Goal: Transaction & Acquisition: Purchase product/service

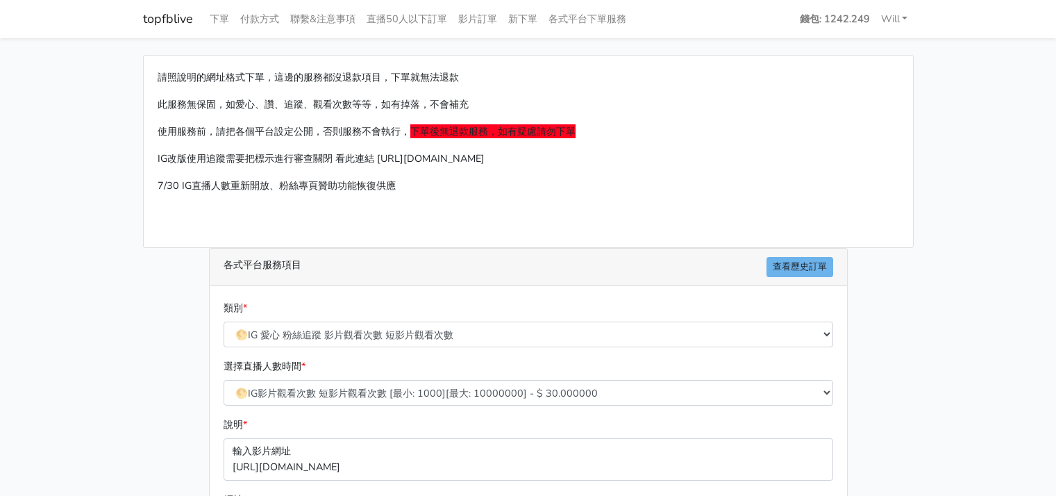
select select "🌕IG 愛心 粉絲追蹤 影片觀看次數 短影片觀看次數"
select select "630"
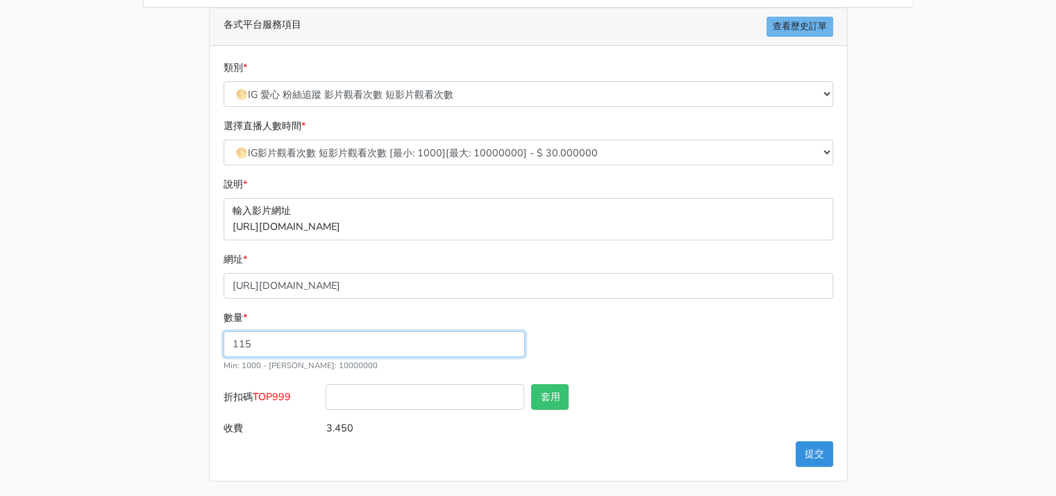
click at [344, 346] on input "115" at bounding box center [373, 344] width 301 height 26
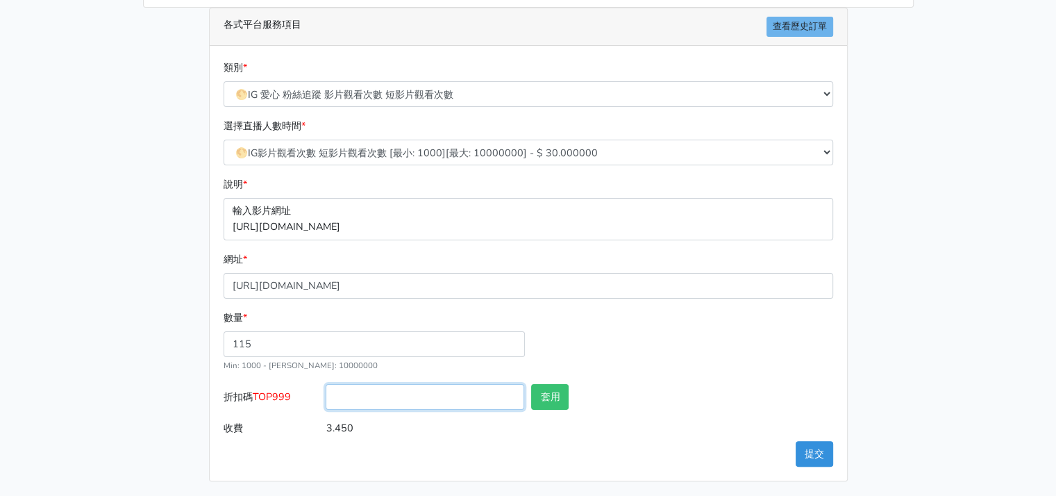
click at [434, 404] on input "折扣碼 TOP999" at bounding box center [425, 397] width 199 height 26
click at [250, 400] on label "折扣碼 TOP999" at bounding box center [271, 399] width 103 height 31
click at [326, 400] on input "折扣碼 TOP999" at bounding box center [425, 397] width 199 height 26
click at [164, 391] on div "請照說明的網址格式下單，這邊的服務都沒退款項目，下單就無法退款 此服務無保固，如愛心、讚、追蹤、觀看次數等等，如有掉落，不會補充 使用服務前，請把各個平台設定…" at bounding box center [528, 148] width 791 height 666
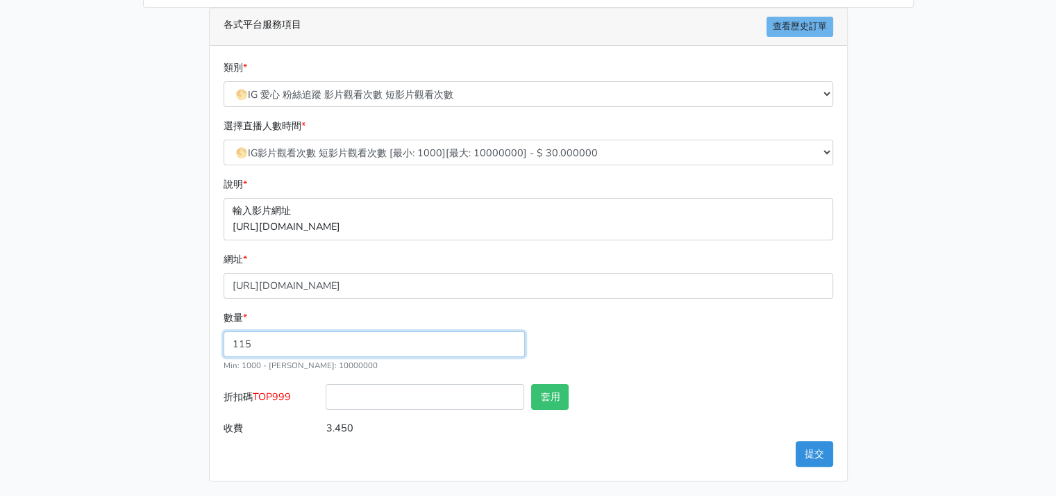
click at [360, 346] on input "115" at bounding box center [373, 344] width 301 height 26
drag, startPoint x: 290, startPoint y: 351, endPoint x: 206, endPoint y: 332, distance: 86.1
click at [210, 332] on div "類別 * 🔵FACEBOOK 直播人數緊急備用伺服器 2號AB伺服器 🔵FACEBOOK 網軍專用貼文留言 安全保密 🔵9/30 FACEBOOK 直播人數緩…" at bounding box center [528, 263] width 637 height 435
drag, startPoint x: 228, startPoint y: 346, endPoint x: 239, endPoint y: 346, distance: 10.4
click at [228, 346] on input "115" at bounding box center [373, 344] width 301 height 26
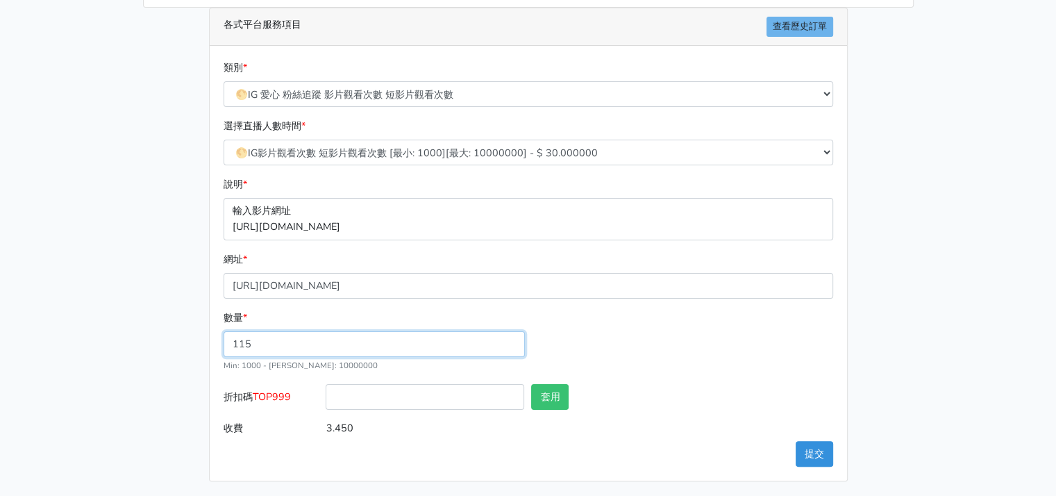
click at [239, 343] on input "115" at bounding box center [373, 344] width 301 height 26
type input "145"
type input "4.350"
click at [764, 341] on div "數量 * 145 Min: 1000 - Max: 10000000" at bounding box center [528, 347] width 616 height 74
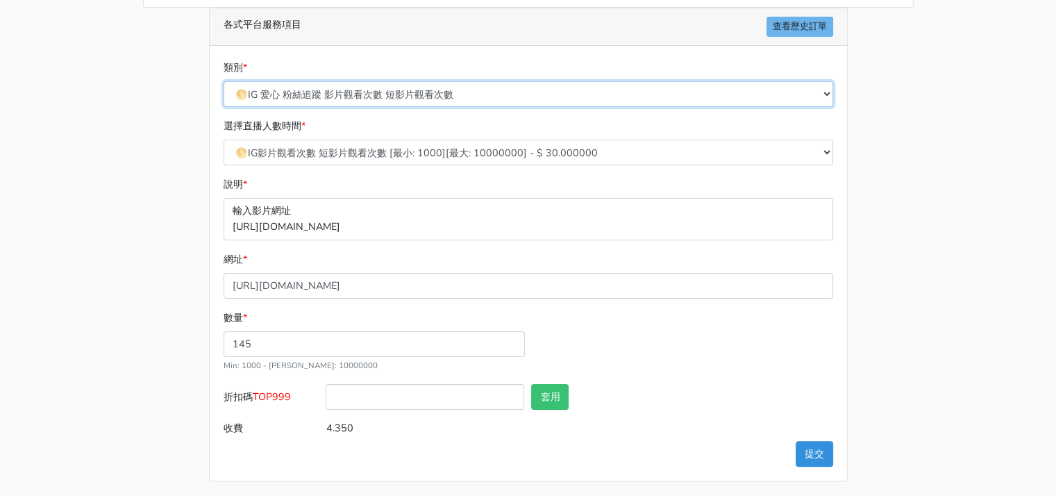
click at [689, 85] on select "🔵FACEBOOK 直播人數緊急備用伺服器 2號AB伺服器 🔵FACEBOOK 網軍專用貼文留言 安全保密 🔵9/30 FACEBOOK 直播人數緩慢進場緩慢…" at bounding box center [527, 94] width 609 height 26
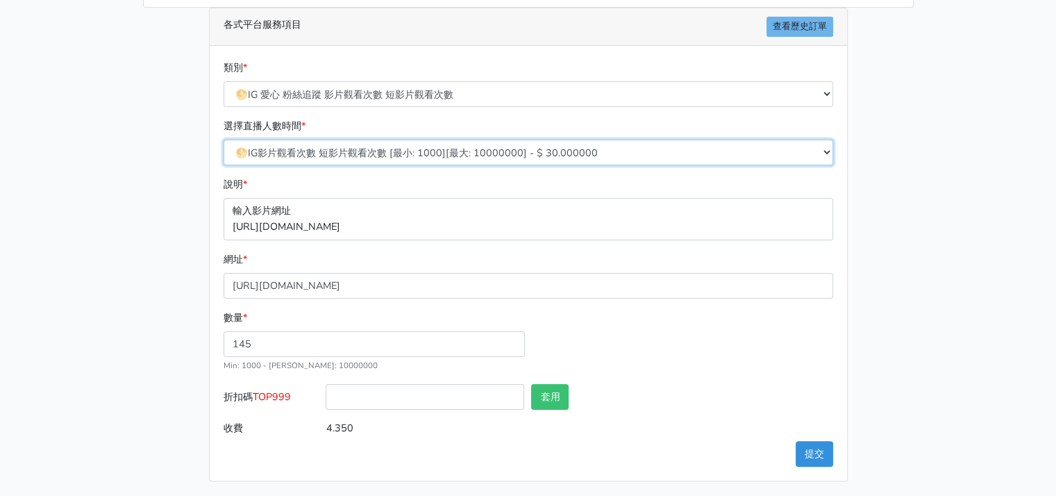
click at [576, 155] on select "10/8 IG追蹤 改版後 可正常使用 需關閉追蹤審查 SX伺服器 [最小: 100][最大: 100000] - $ 150.000000 IG貼文留言 J…" at bounding box center [527, 153] width 609 height 26
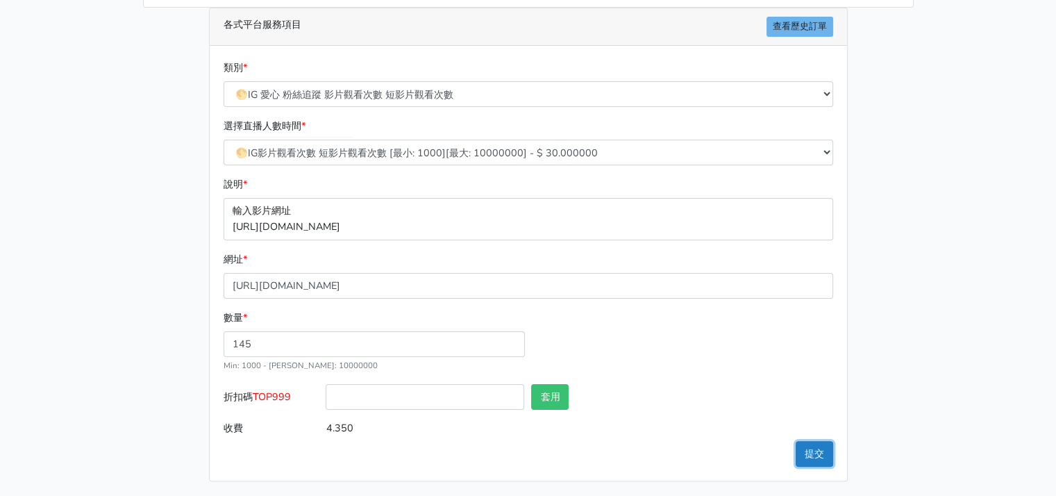
click at [815, 455] on button "提交" at bounding box center [813, 454] width 37 height 26
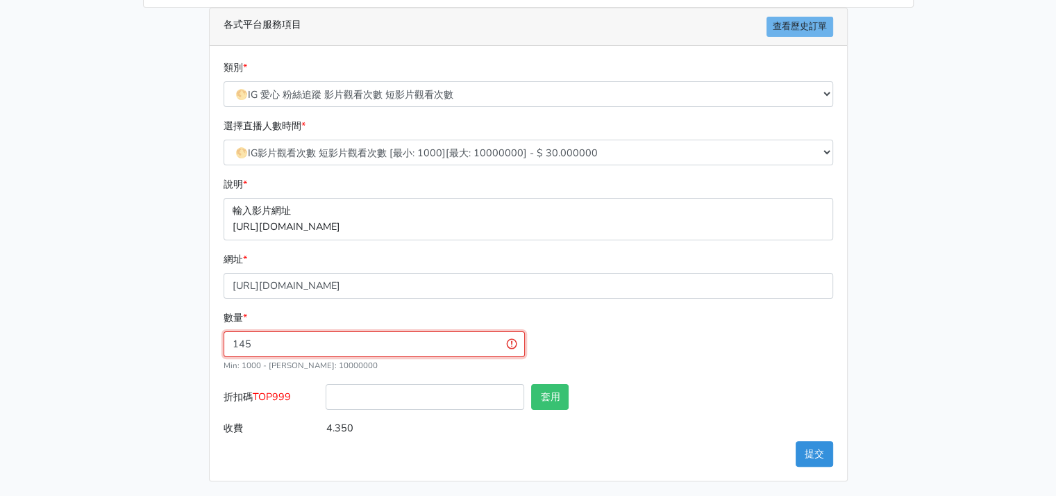
click at [389, 348] on input "145" at bounding box center [373, 344] width 301 height 26
drag, startPoint x: 255, startPoint y: 341, endPoint x: 208, endPoint y: 340, distance: 47.2
click at [210, 340] on div "類別 * 🔵FACEBOOK 直播人數緊急備用伺服器 2號AB伺服器 🔵FACEBOOK 網軍專用貼文留言 安全保密 🔵9/30 FACEBOOK 直播人數緩…" at bounding box center [528, 263] width 637 height 435
click at [239, 341] on input "1000" at bounding box center [373, 344] width 301 height 26
click at [246, 344] on input "1400" at bounding box center [373, 344] width 301 height 26
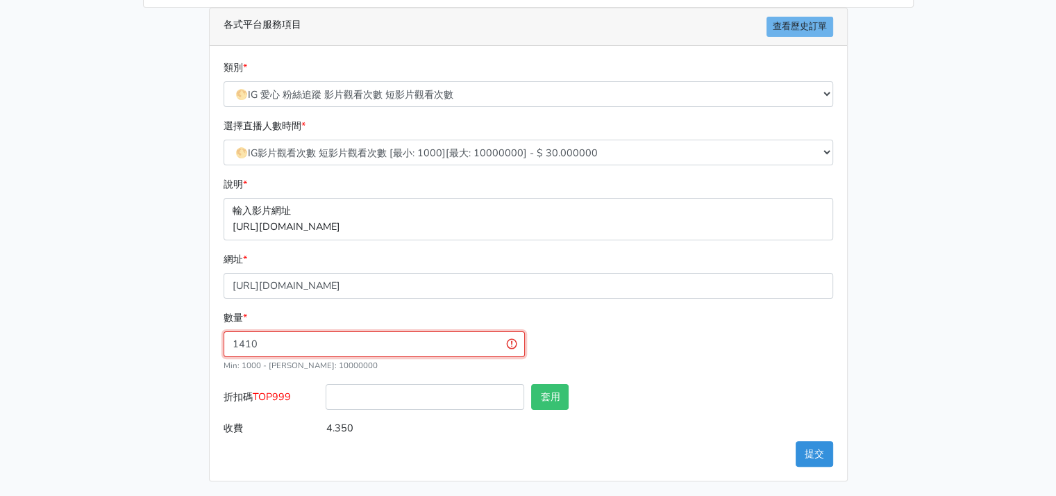
click at [240, 344] on input "1410" at bounding box center [373, 344] width 301 height 26
click at [243, 343] on input "1120" at bounding box center [373, 344] width 301 height 26
click at [253, 344] on input "1120" at bounding box center [373, 344] width 301 height 26
click at [253, 343] on input "1120" at bounding box center [373, 344] width 301 height 26
click at [250, 338] on input "1120" at bounding box center [373, 344] width 301 height 26
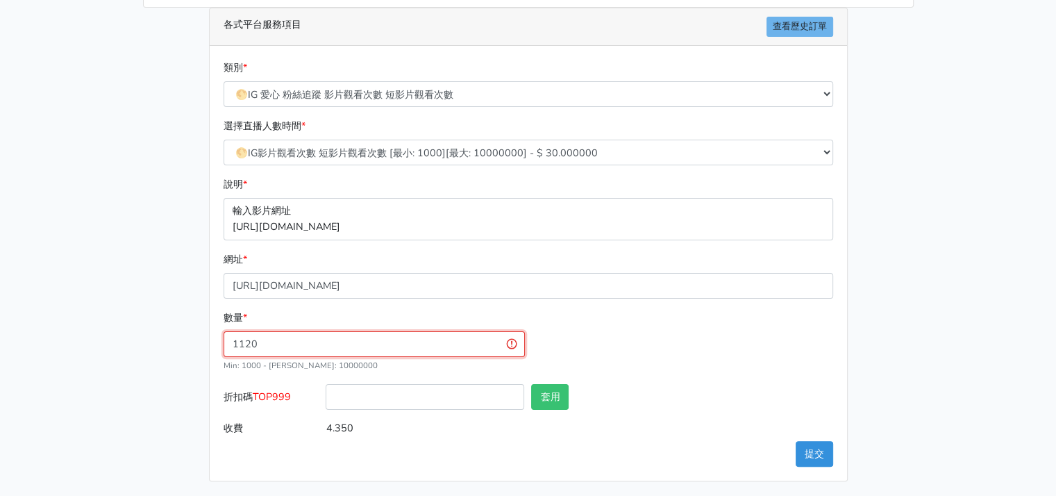
drag, startPoint x: 250, startPoint y: 338, endPoint x: 261, endPoint y: 339, distance: 11.2
click at [257, 339] on input "1120" at bounding box center [373, 344] width 301 height 26
type input "1123"
type input "33.690"
click at [815, 455] on button "提交" at bounding box center [813, 454] width 37 height 26
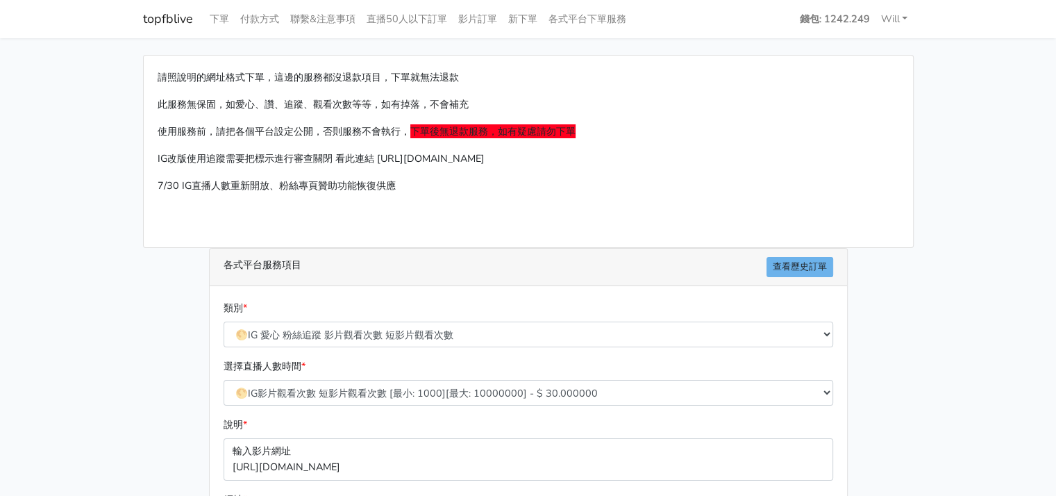
scroll to position [0, 0]
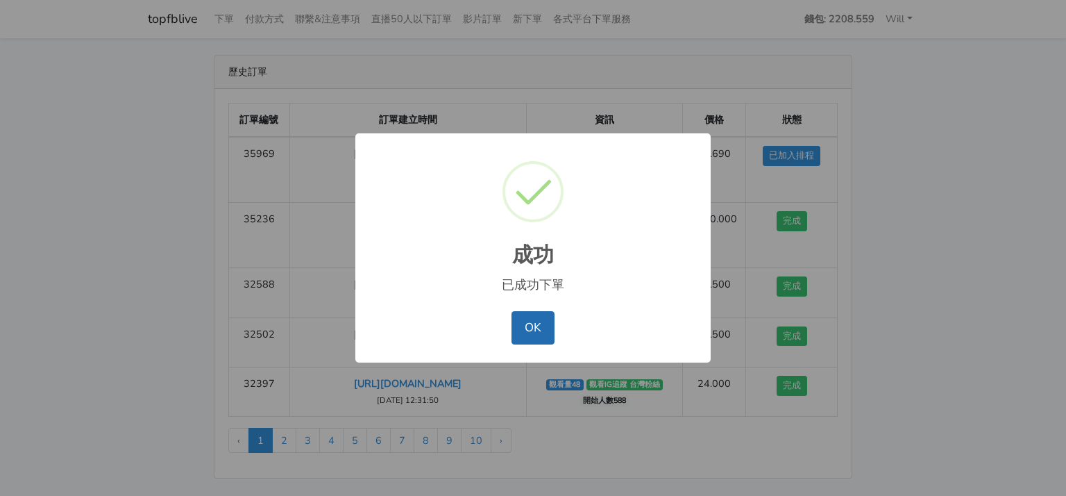
click at [533, 342] on button "OK" at bounding box center [533, 327] width 42 height 33
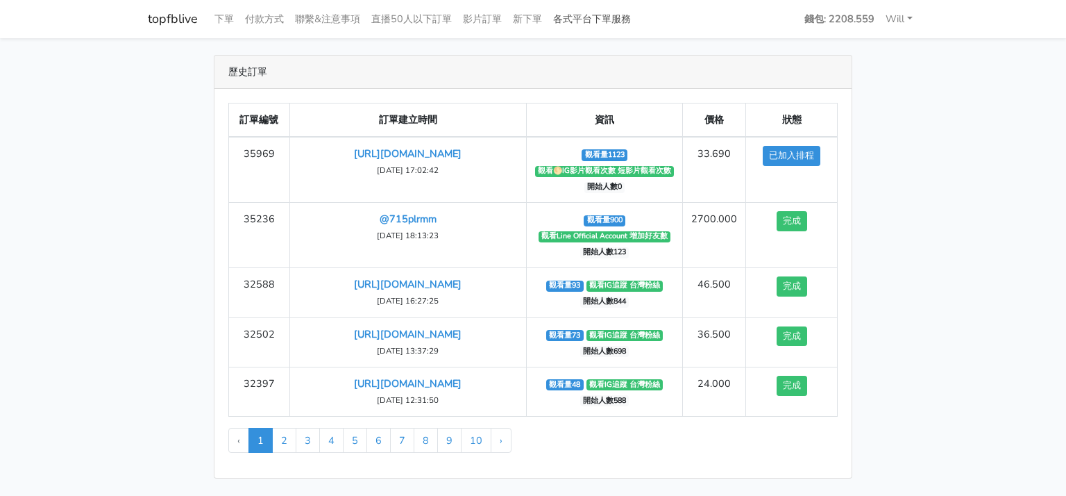
click at [605, 22] on link "各式平台下單服務" at bounding box center [592, 19] width 89 height 27
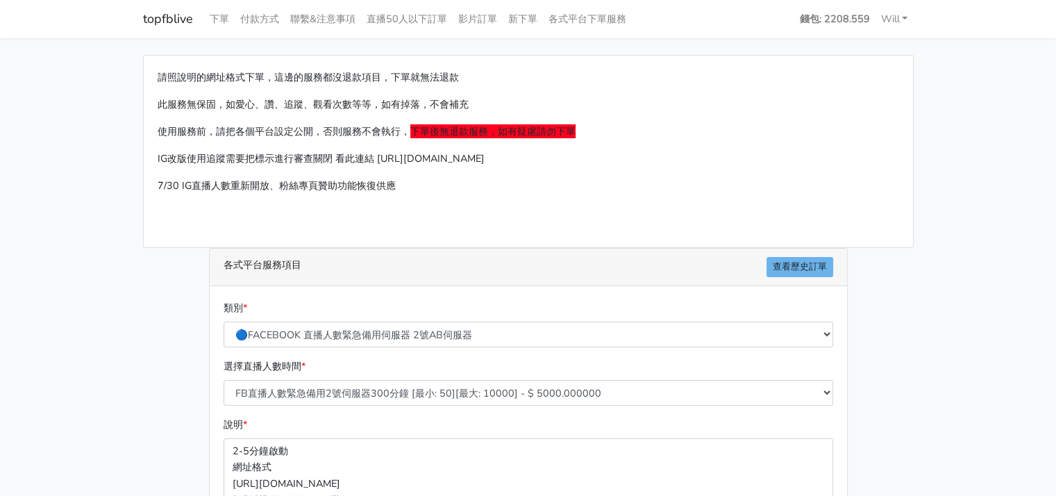
click at [478, 310] on div "類別 * 🔵FACEBOOK 直播人數緊急備用伺服器 2號AB伺服器 🔵FACEBOOK 網軍專用貼文留言 安全保密 🔵9/30 FACEBOOK 直播人數緩…" at bounding box center [528, 323] width 616 height 47
click at [464, 337] on select "🔵FACEBOOK 直播人數緊急備用伺服器 2號AB伺服器 🔵FACEBOOK 網軍專用貼文留言 安全保密 🔵9/30 FACEBOOK 直播人數緩慢進場緩慢…" at bounding box center [527, 334] width 609 height 26
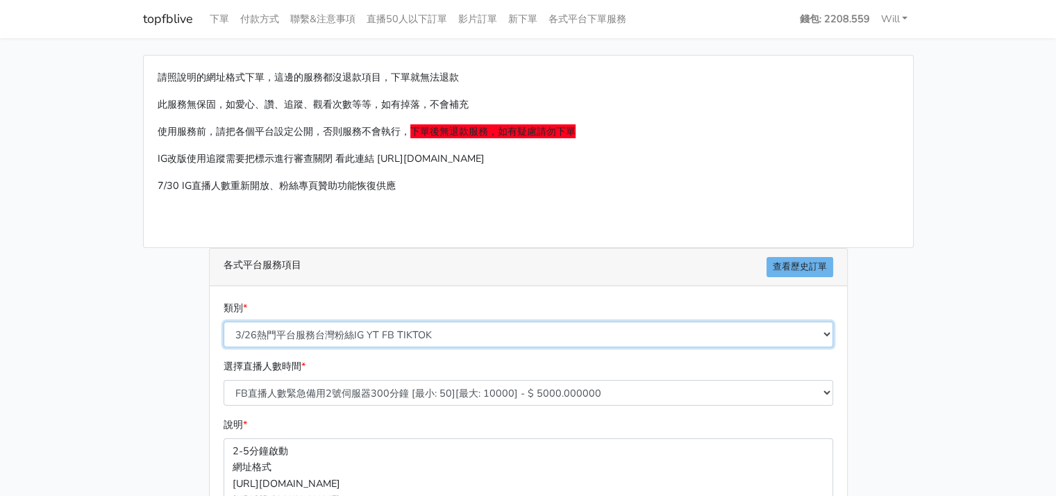
click at [223, 321] on select "🔵FACEBOOK 直播人數緊急備用伺服器 2號AB伺服器 🔵FACEBOOK 網軍專用貼文留言 安全保密 🔵9/30 FACEBOOK 直播人數緩慢進場緩慢…" at bounding box center [527, 334] width 609 height 26
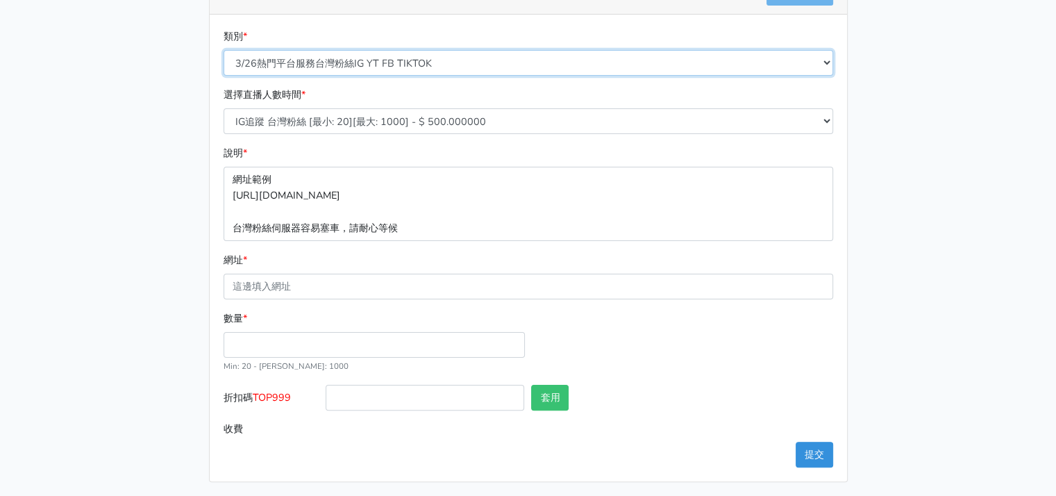
scroll to position [272, 0]
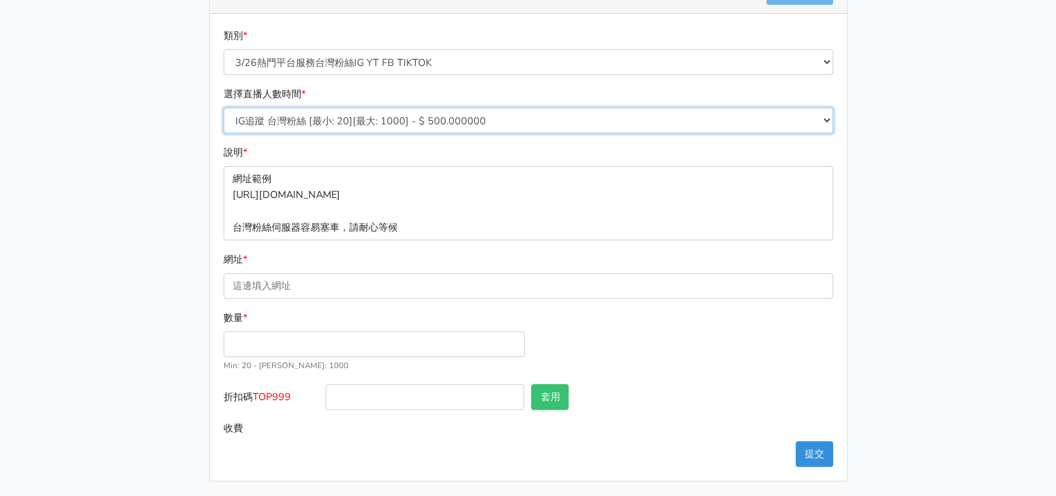
click at [480, 121] on select "IG追蹤 台灣粉絲 [最小: 20][最大: 1000] - $ 500.000000 IG愛心 台灣粉絲 [最小: 20][最大: 1000] - $ 35…" at bounding box center [527, 121] width 609 height 26
click at [566, 74] on div "類別 * 🔵FACEBOOK 直播人數緊急備用伺服器 2號AB伺服器 🔵FACEBOOK 網軍專用貼文留言 安全保密 🔵9/30 FACEBOOK 直播人數緩…" at bounding box center [528, 57] width 616 height 58
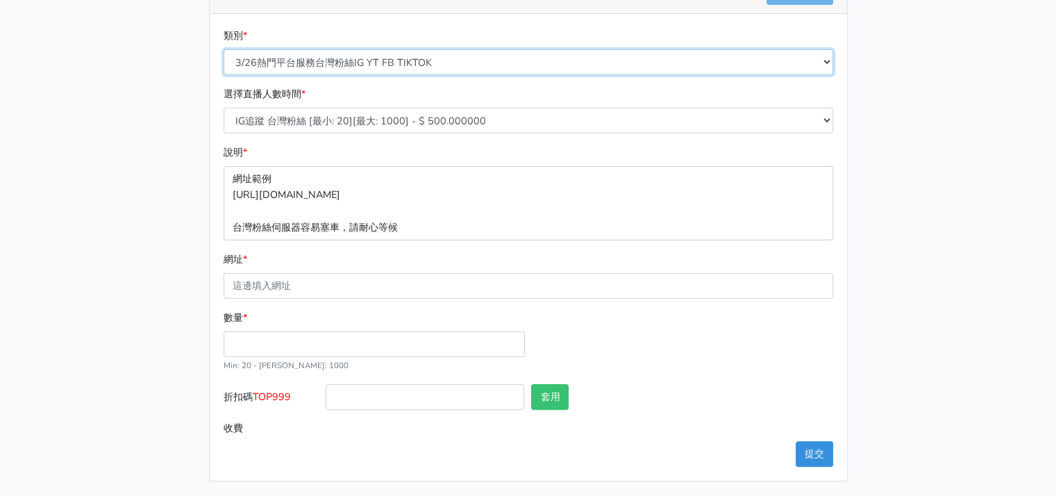
click at [519, 71] on select "🔵FACEBOOK 直播人數緊急備用伺服器 2號AB伺服器 🔵FACEBOOK 網軍專用貼文留言 安全保密 🔵9/30 FACEBOOK 直播人數緩慢進場緩慢…" at bounding box center [527, 62] width 609 height 26
click at [223, 49] on select "🔵FACEBOOK 直播人數緊急備用伺服器 2號AB伺服器 🔵FACEBOOK 網軍專用貼文留言 安全保密 🔵9/30 FACEBOOK 直播人數緩慢進場緩慢…" at bounding box center [527, 62] width 609 height 26
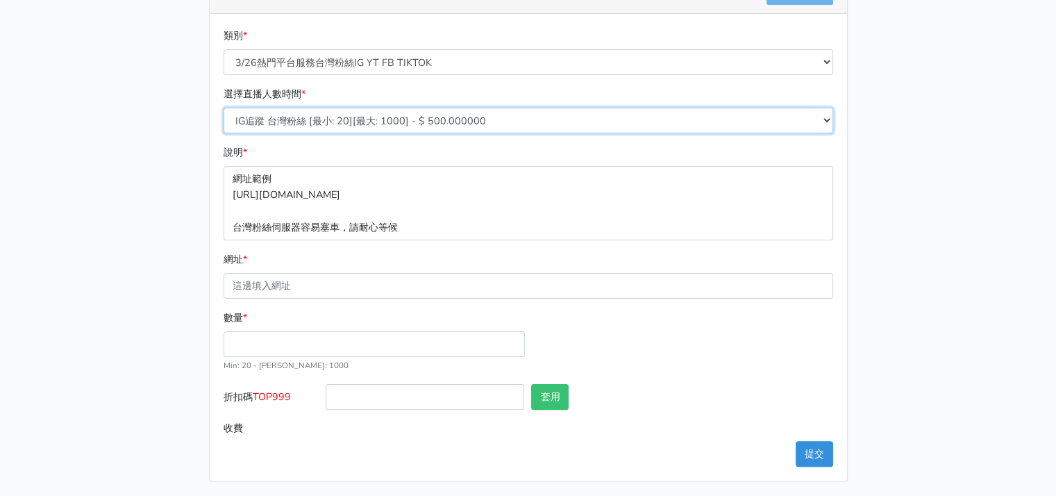
click at [479, 127] on select "IG追蹤 台灣粉絲 [最小: 20][最大: 1000] - $ 500.000000 IG愛心 台灣粉絲 [最小: 20][最大: 1000] - $ 35…" at bounding box center [527, 121] width 609 height 26
click at [139, 239] on div "請照說明的網址格式下單，這邊的服務都沒退款項目，下單就無法退款 此服務無保固，如愛心、讚、追蹤、觀看次數等等，如有掉落，不會補充 使用服務前，請把各個平台設定…" at bounding box center [528, 132] width 791 height 698
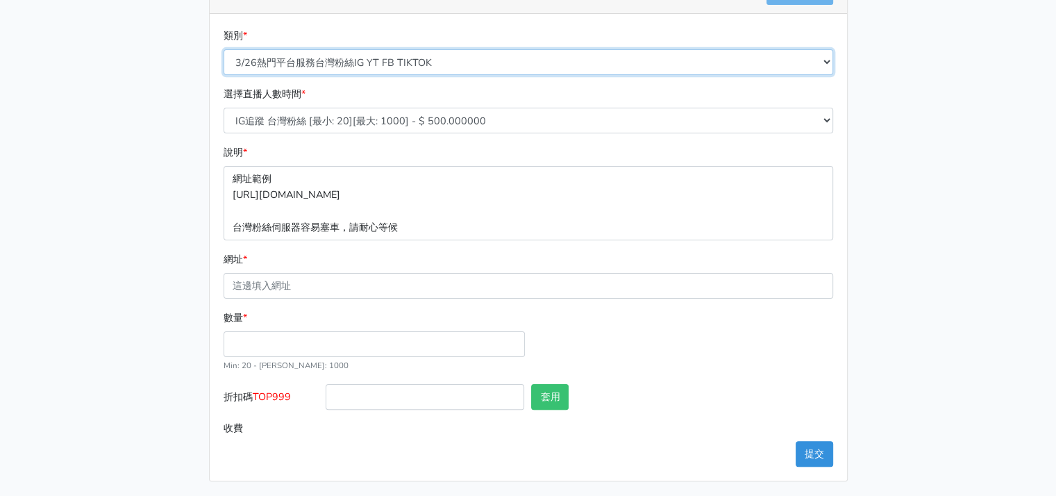
click at [551, 57] on select "🔵FACEBOOK 直播人數緊急備用伺服器 2號AB伺服器 🔵FACEBOOK 網軍專用貼文留言 安全保密 🔵9/30 FACEBOOK 直播人數緩慢進場緩慢…" at bounding box center [527, 62] width 609 height 26
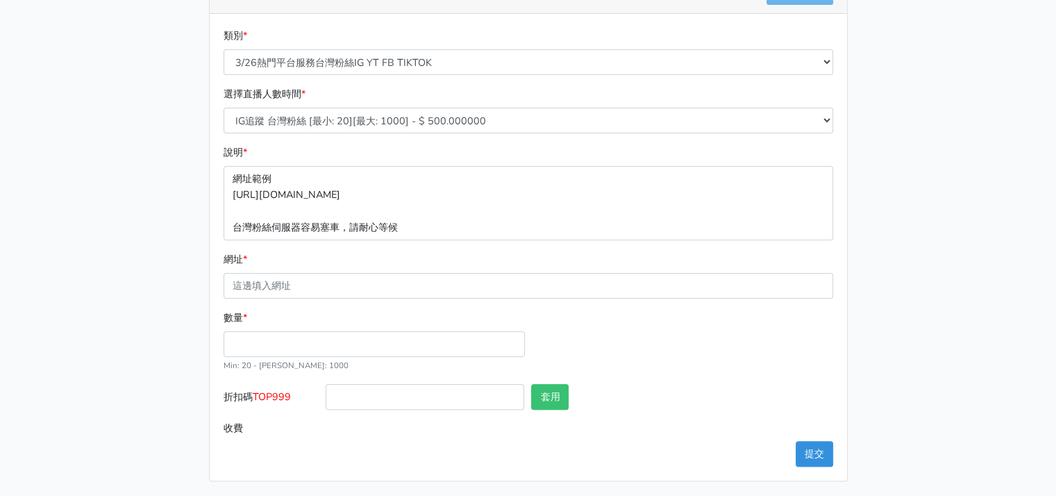
click at [167, 303] on div "請照說明的網址格式下單，這邊的服務都沒退款項目，下單就無法退款 此服務無保固，如愛心、讚、追蹤、觀看次數等等，如有掉落，不會補充 使用服務前，請把各個平台設定…" at bounding box center [528, 132] width 791 height 698
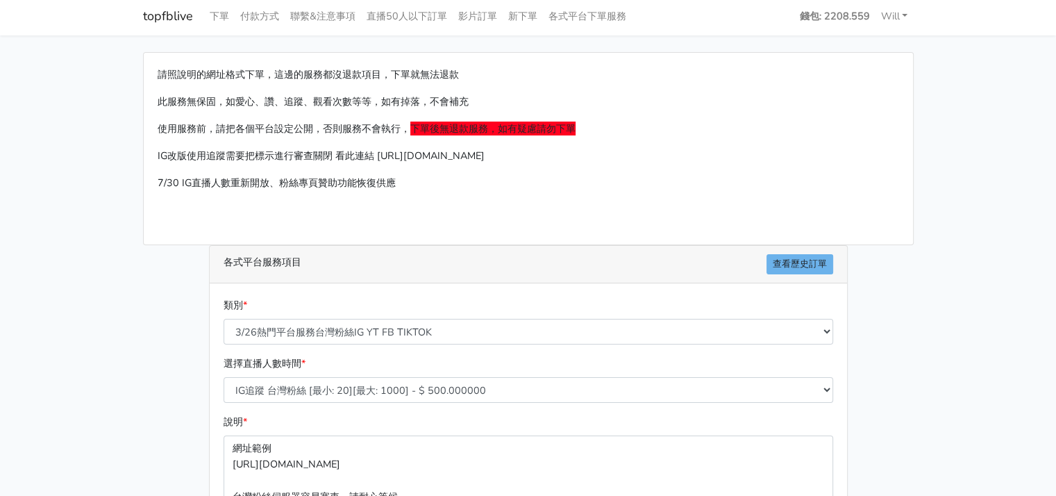
scroll to position [0, 0]
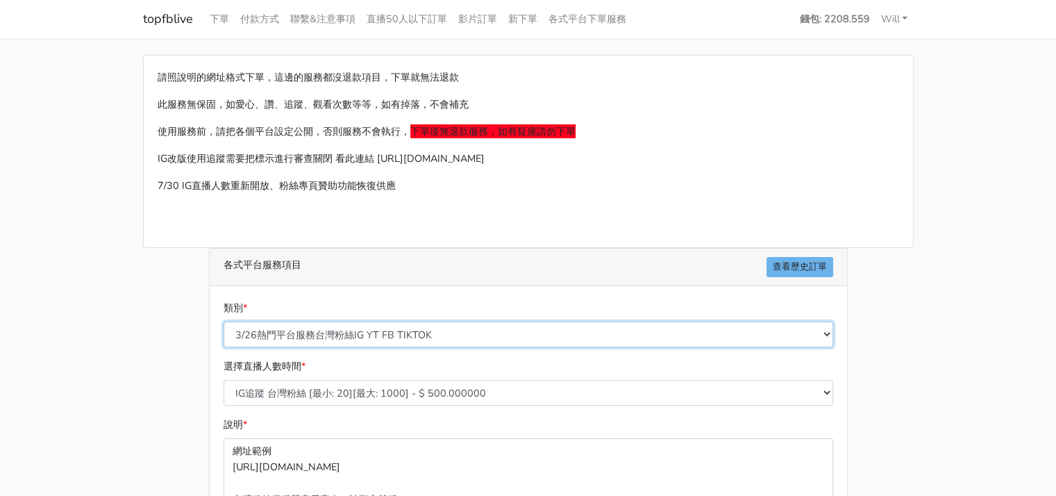
click at [510, 324] on select "🔵FACEBOOK 直播人數緊急備用伺服器 2號AB伺服器 🔵FACEBOOK 網軍專用貼文留言 安全保密 🔵9/30 FACEBOOK 直播人數緩慢進場緩慢…" at bounding box center [527, 334] width 609 height 26
click at [510, 326] on select "🔵FACEBOOK 直播人數緊急備用伺服器 2號AB伺服器 🔵FACEBOOK 網軍專用貼文留言 安全保密 🔵9/30 FACEBOOK 直播人數緩慢進場緩慢…" at bounding box center [527, 334] width 609 height 26
select select "🌕IG 愛心 粉絲追蹤 影片觀看次數 短影片觀看次數"
click at [223, 321] on select "🔵FACEBOOK 直播人數緊急備用伺服器 2號AB伺服器 🔵FACEBOOK 網軍專用貼文留言 安全保密 🔵9/30 FACEBOOK 直播人數緩慢進場緩慢…" at bounding box center [527, 334] width 609 height 26
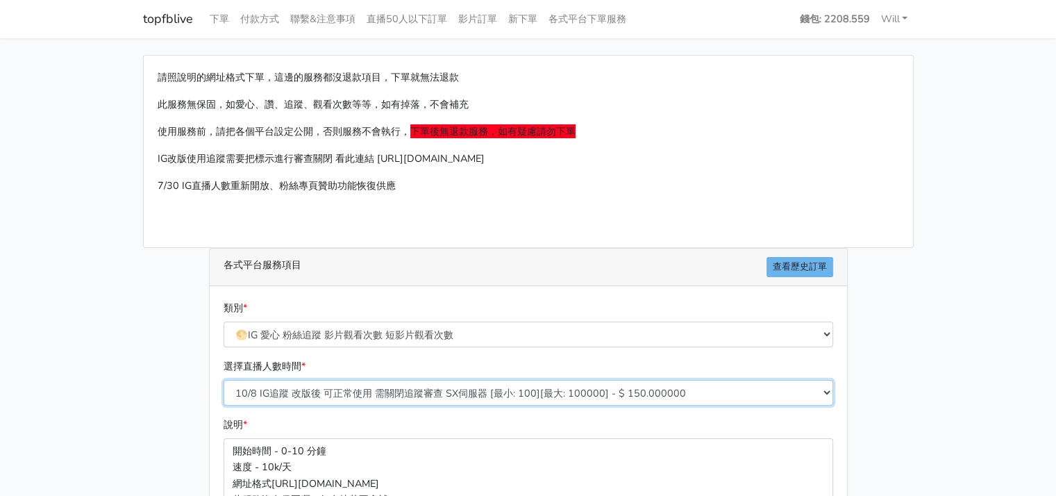
click at [325, 393] on select "10/8 IG追蹤 改版後 可正常使用 需關閉追蹤審查 SX伺服器 [最小: 100][最大: 100000] - $ 150.000000 IG貼文留言 J…" at bounding box center [527, 393] width 609 height 26
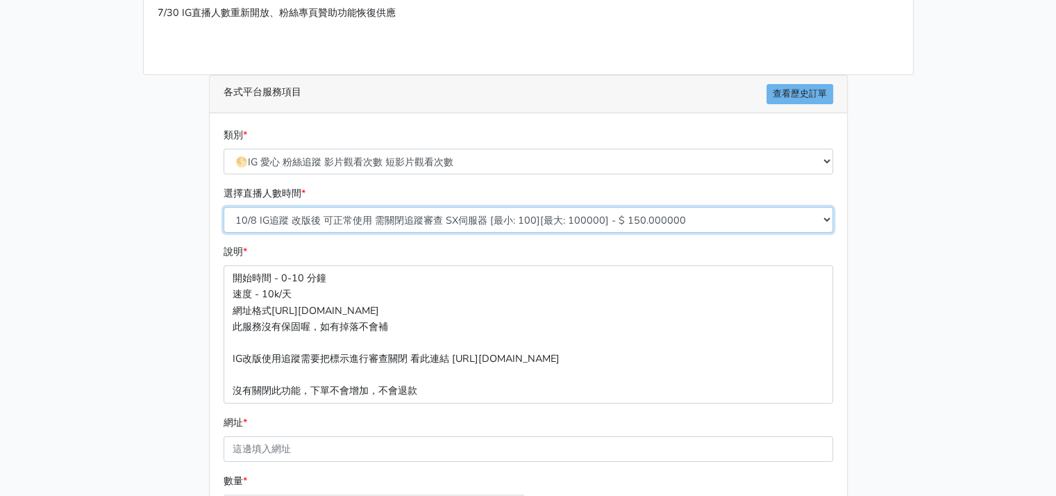
scroll to position [208, 0]
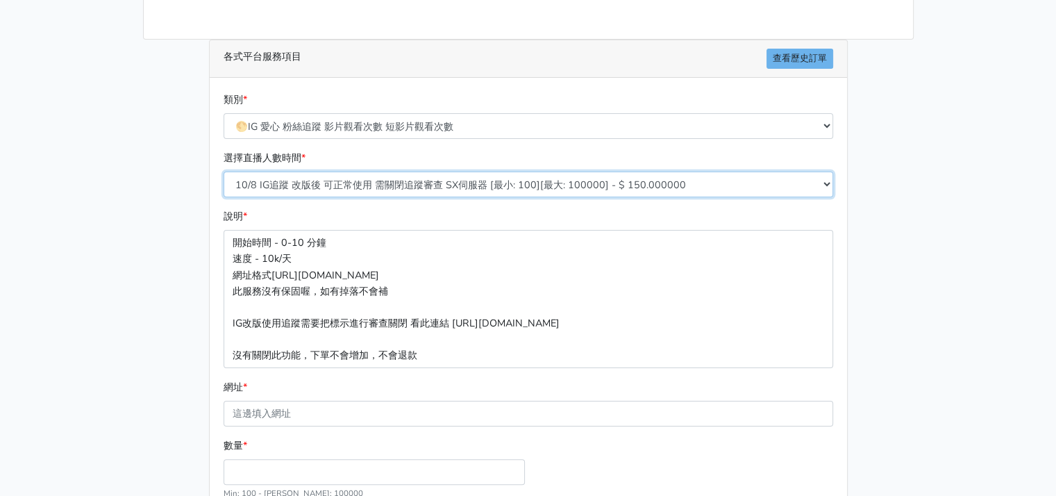
click at [475, 180] on select "10/8 IG追蹤 改版後 可正常使用 需關閉追蹤審查 SX伺服器 [最小: 100][最大: 100000] - $ 150.000000 IG貼文留言 J…" at bounding box center [527, 184] width 609 height 26
click at [168, 290] on div "請照說明的網址格式下單，這邊的服務都沒退款項目，下單就無法退款 此服務無保固，如愛心、讚、追蹤、觀看次數等等，如有掉落，不會補充 使用服務前，請把各個平台設定…" at bounding box center [528, 228] width 791 height 762
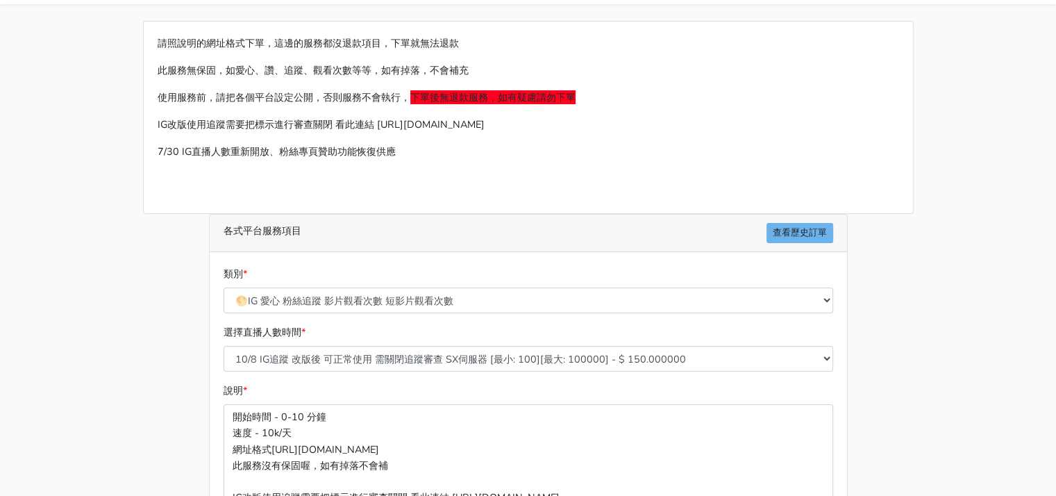
scroll to position [0, 0]
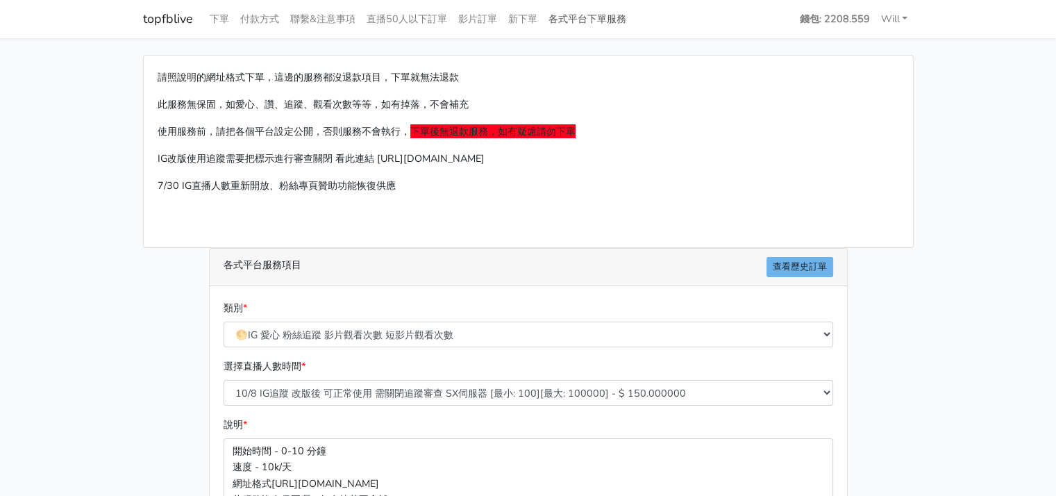
click at [579, 24] on link "各式平台下單服務" at bounding box center [587, 19] width 89 height 27
click at [423, 11] on link "直播50人以下訂單" at bounding box center [407, 19] width 92 height 27
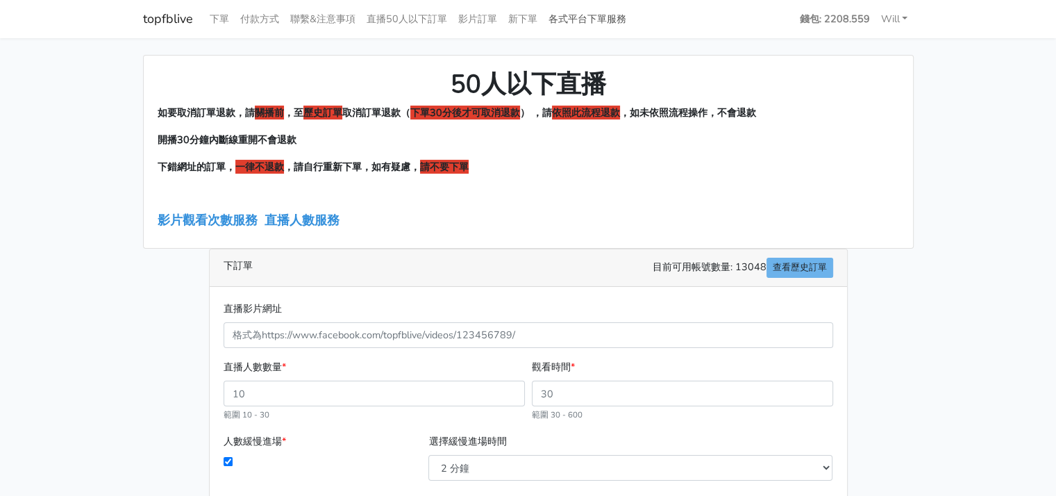
click at [585, 18] on link "各式平台下單服務" at bounding box center [587, 19] width 89 height 27
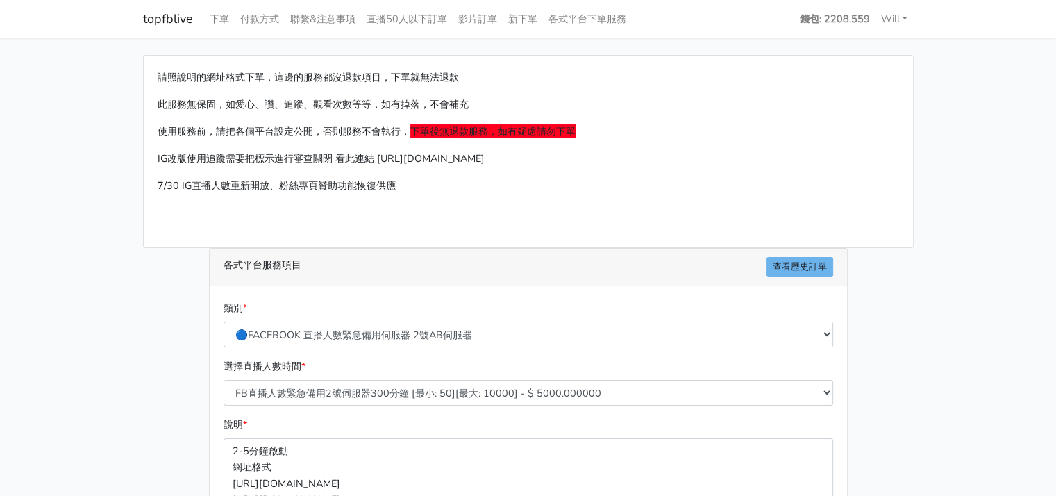
scroll to position [208, 0]
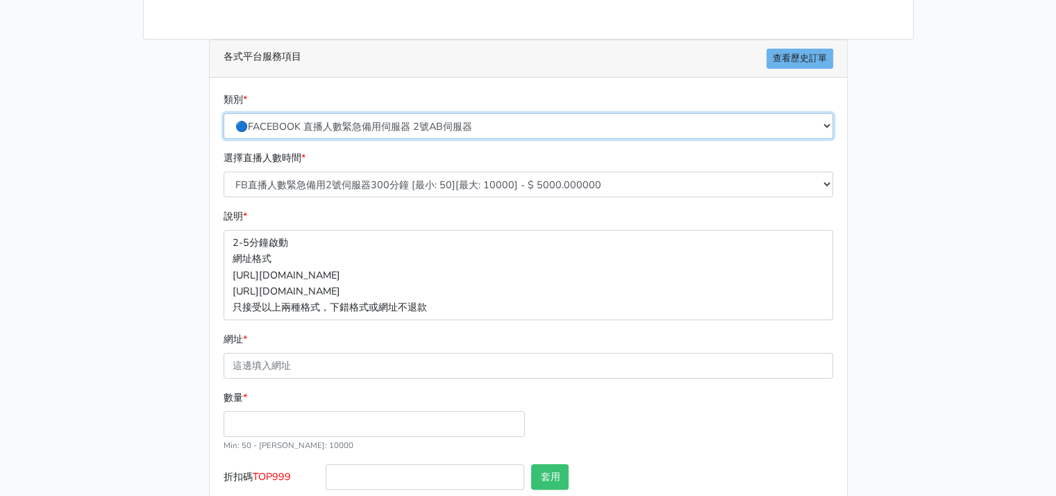
click at [519, 126] on select "🔵FACEBOOK 直播人數緊急備用伺服器 2號AB伺服器 🔵FACEBOOK 網軍專用貼文留言 安全保密 🔵9/30 FACEBOOK 直播人數緩慢進場緩慢…" at bounding box center [527, 126] width 609 height 26
select select "3/26熱門平台服務台灣粉絲IG YT FB TIKTOK"
click at [223, 113] on select "🔵FACEBOOK 直播人數緊急備用伺服器 2號AB伺服器 🔵FACEBOOK 網軍專用貼文留言 安全保密 🔵9/30 FACEBOOK 直播人數緩慢進場緩慢…" at bounding box center [527, 126] width 609 height 26
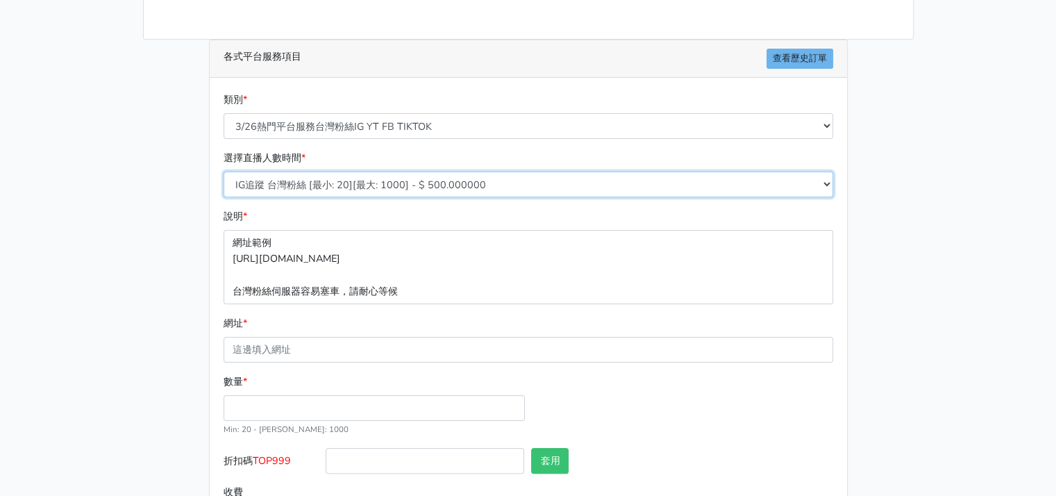
click at [472, 183] on select "IG追蹤 台灣粉絲 [最小: 20][最大: 1000] - $ 500.000000 IG愛心 台灣粉絲 [最小: 20][最大: 1000] - $ 35…" at bounding box center [527, 184] width 609 height 26
drag, startPoint x: 951, startPoint y: 300, endPoint x: 1031, endPoint y: 296, distance: 80.6
click at [954, 299] on main "請照說明的網址格式下單，這邊的服務都沒退款項目，下單就無法退款 此服務無保固，如愛心、讚、追蹤、觀看次數等等，如有掉落，不會補充 使用服務前，請把各個平台設定…" at bounding box center [528, 196] width 1056 height 732
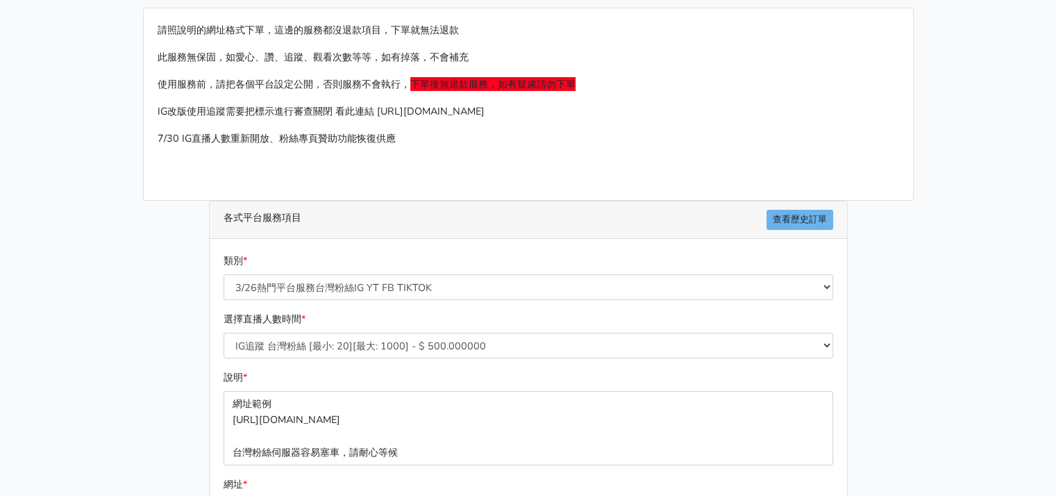
scroll to position [0, 0]
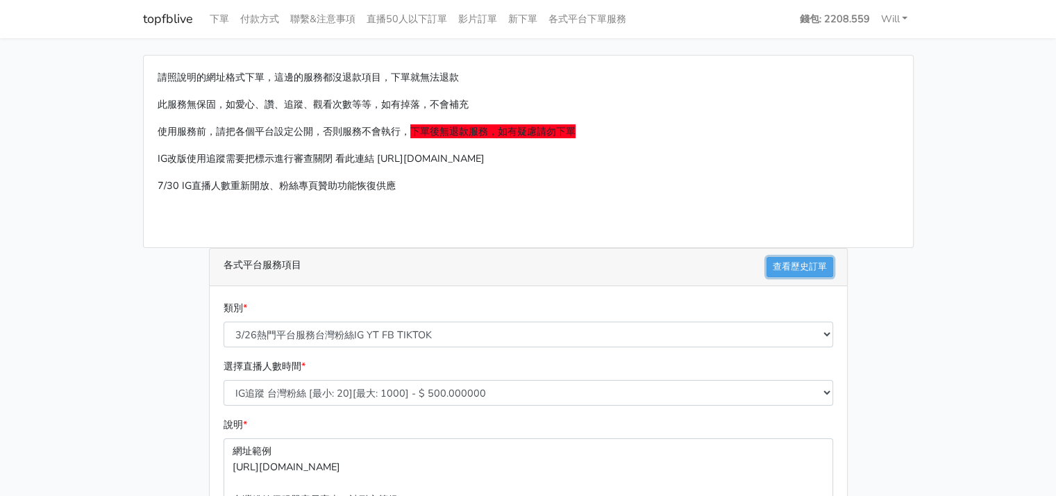
click at [816, 267] on link "查看歷史訂單" at bounding box center [799, 267] width 67 height 20
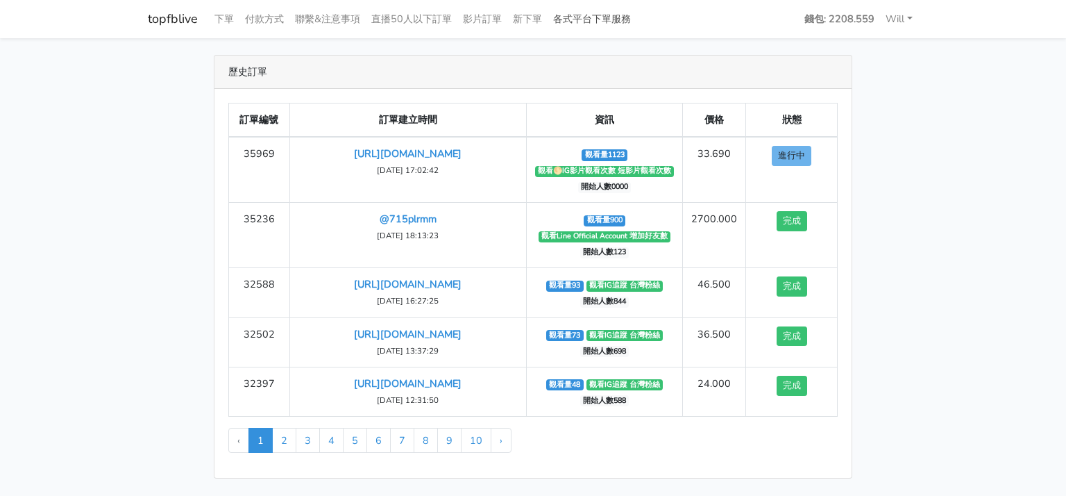
click at [613, 10] on link "各式平台下單服務" at bounding box center [592, 19] width 89 height 27
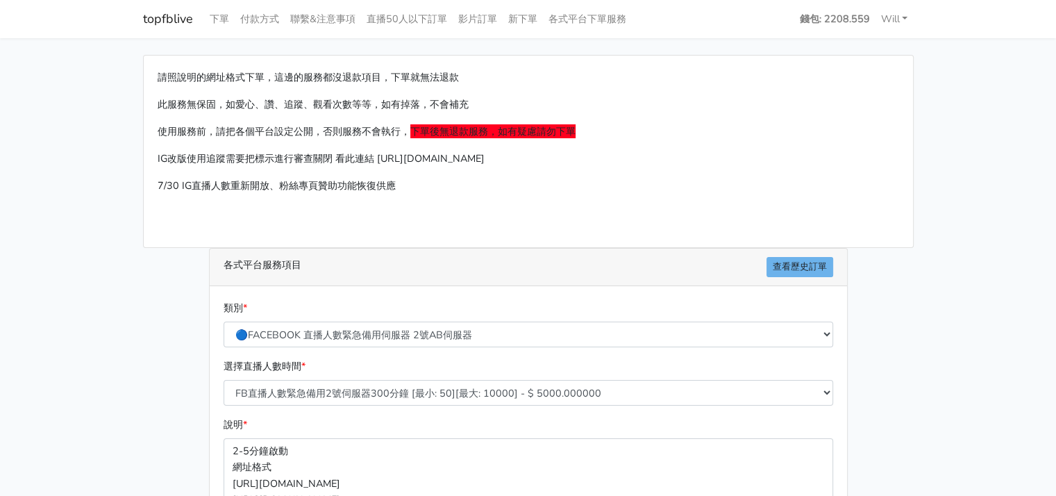
scroll to position [208, 0]
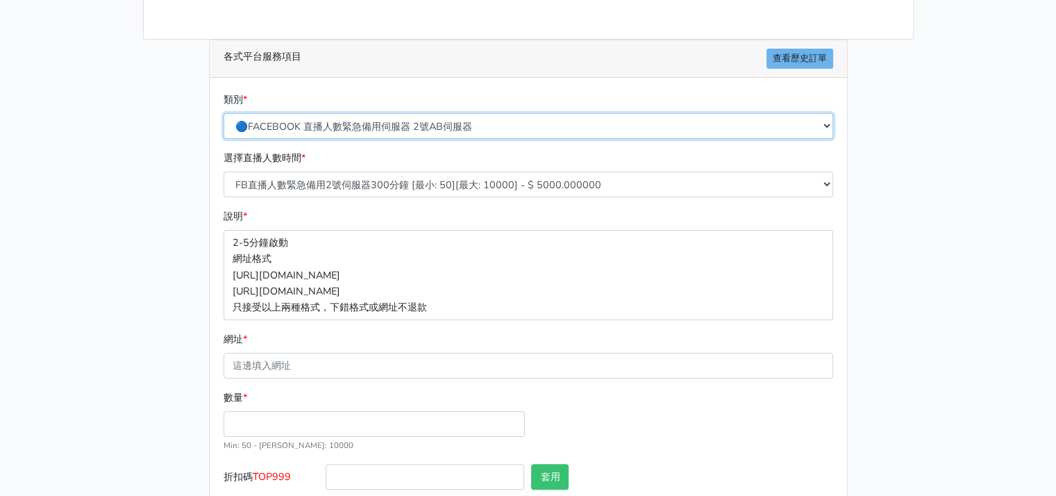
click at [551, 129] on select "🔵FACEBOOK 直播人數緊急備用伺服器 2號AB伺服器 🔵FACEBOOK 網軍專用貼文留言 安全保密 🔵9/30 FACEBOOK 直播人數緩慢進場緩慢…" at bounding box center [527, 126] width 609 height 26
select select "🌕IG短影片Reel愛心"
click at [223, 113] on select "🔵FACEBOOK 直播人數緊急備用伺服器 2號AB伺服器 🔵FACEBOOK 網軍專用貼文留言 安全保密 🔵9/30 FACEBOOK 直播人數緩慢進場緩慢…" at bounding box center [527, 126] width 609 height 26
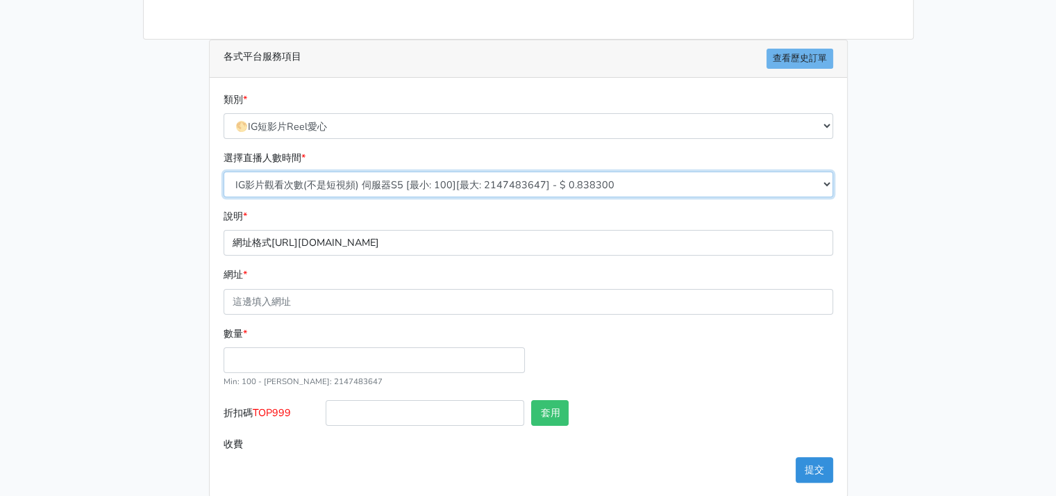
click at [521, 180] on select "IG影片觀看次數(不是短視頻) 伺服器S5 [最小: 100][最大: 2147483647] - $ 0.838300 IG影片觀看次數(不是短視頻) 伺服…" at bounding box center [527, 184] width 609 height 26
click at [223, 171] on select "IG影片觀看次數(不是短視頻) 伺服器S5 [最小: 100][最大: 2147483647] - $ 0.838300 IG影片觀看次數(不是短視頻) 伺服…" at bounding box center [527, 184] width 609 height 26
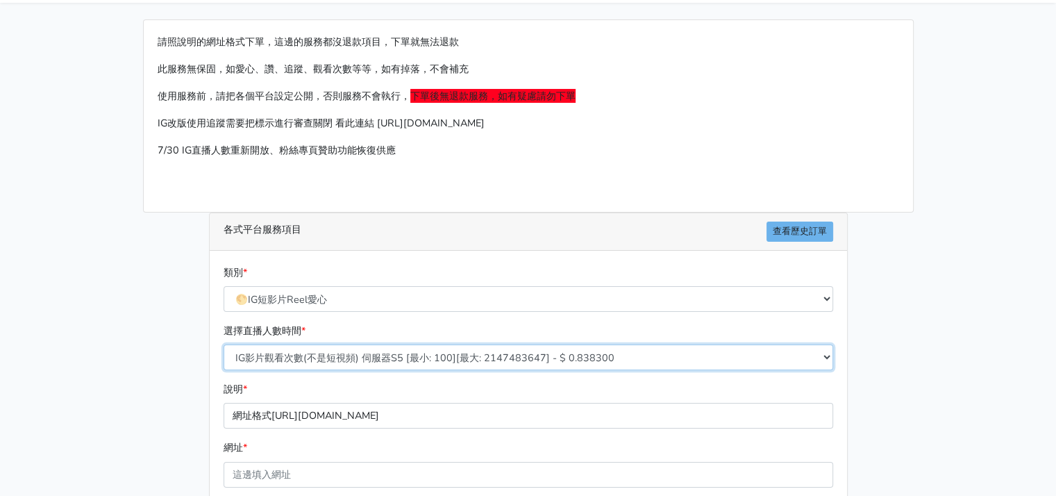
scroll to position [0, 0]
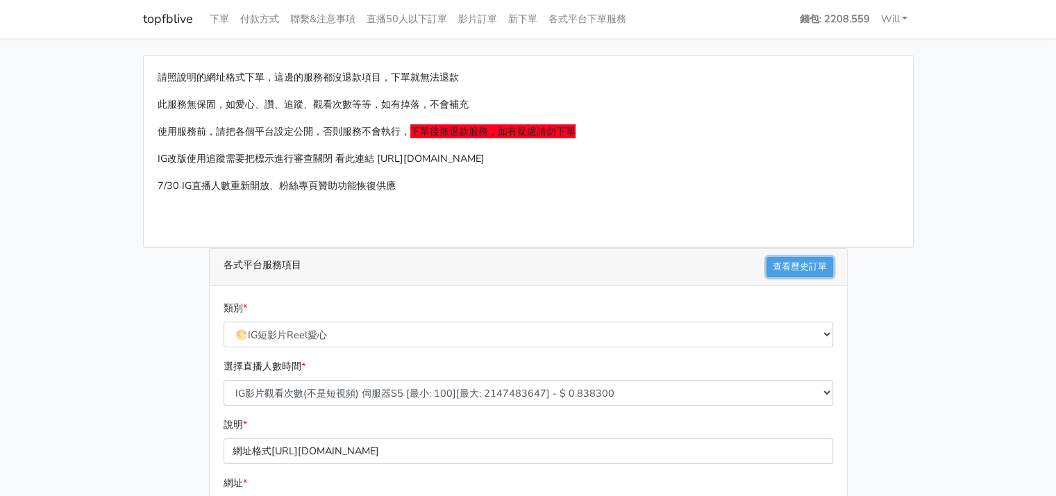
click at [797, 269] on link "查看歷史訂單" at bounding box center [799, 267] width 67 height 20
